Goal: Transaction & Acquisition: Purchase product/service

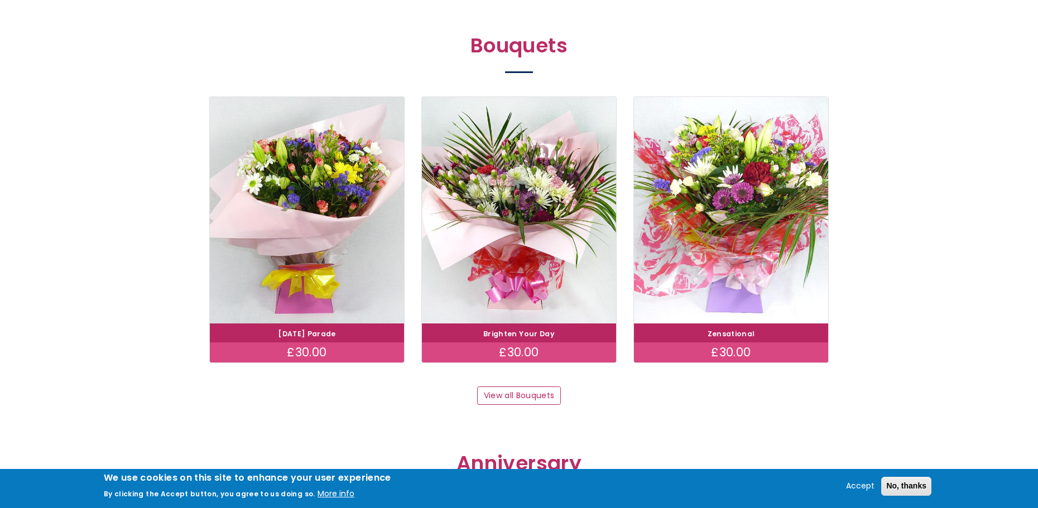
scroll to position [1060, 0]
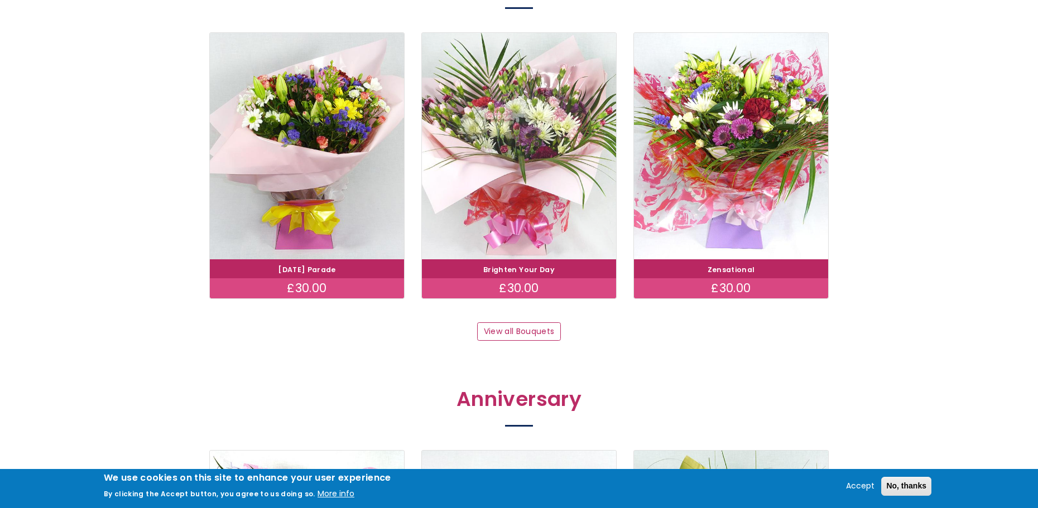
click at [560, 218] on img at bounding box center [519, 146] width 218 height 253
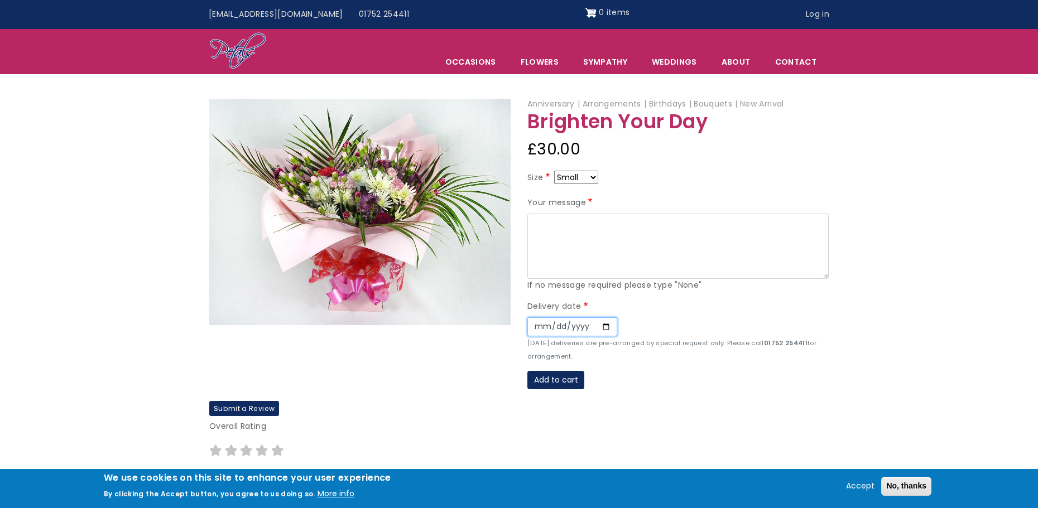
click at [599, 332] on input "Date" at bounding box center [572, 327] width 90 height 19
click at [603, 326] on input "Date" at bounding box center [572, 327] width 90 height 19
type input "[DATE]"
click at [589, 180] on select "Small Medium Large" at bounding box center [576, 177] width 44 height 13
select select "9"
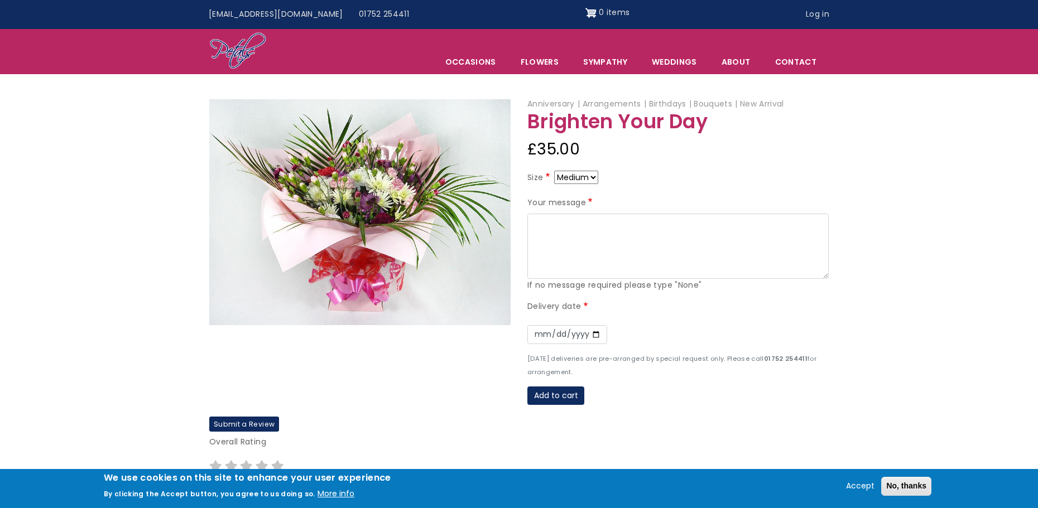
click at [580, 181] on select "Small Medium Large" at bounding box center [576, 177] width 44 height 13
select select "8"
click at [591, 176] on select "Small Medium Large" at bounding box center [576, 177] width 44 height 13
select select "9"
click at [577, 179] on select "Small Medium Large" at bounding box center [576, 177] width 44 height 13
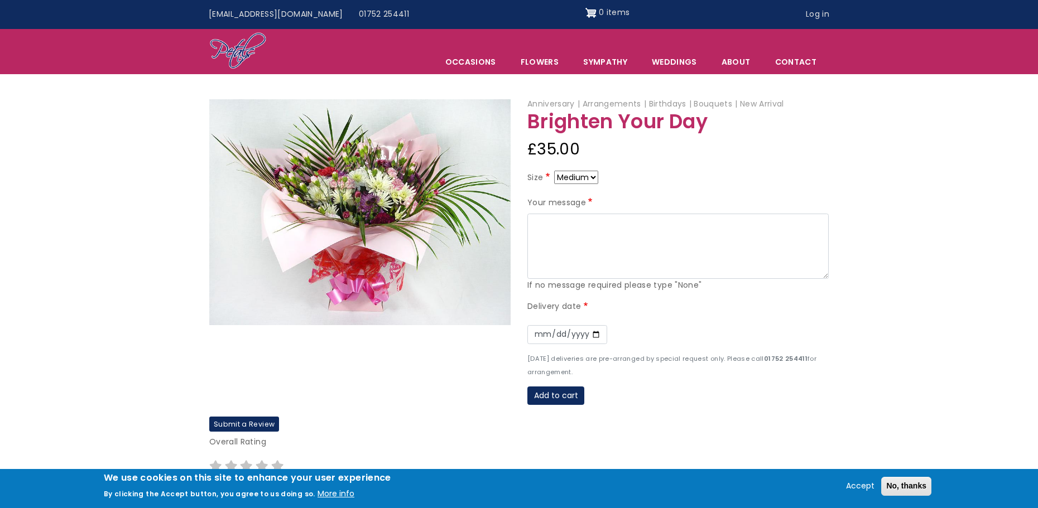
select select "8"
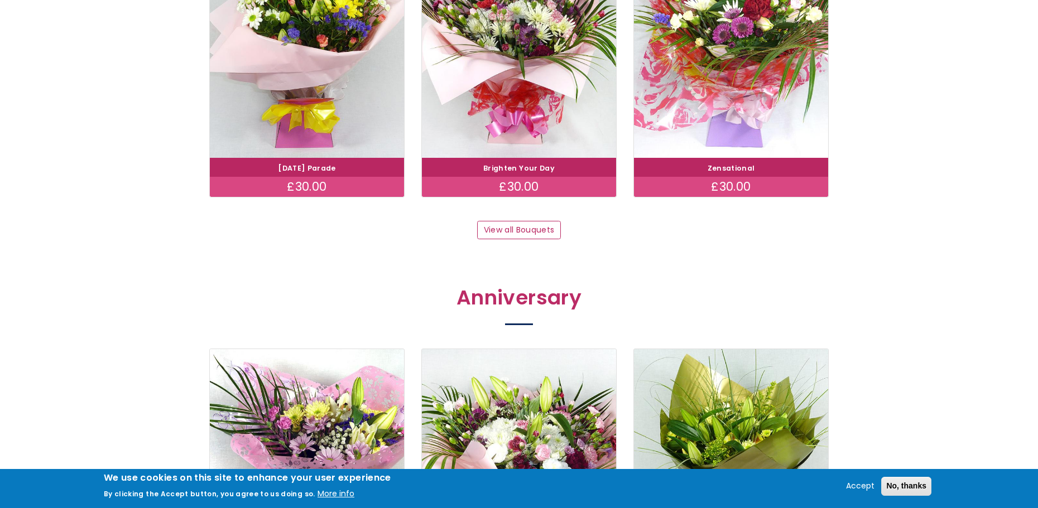
scroll to position [1005, 0]
